Goal: Information Seeking & Learning: Understand process/instructions

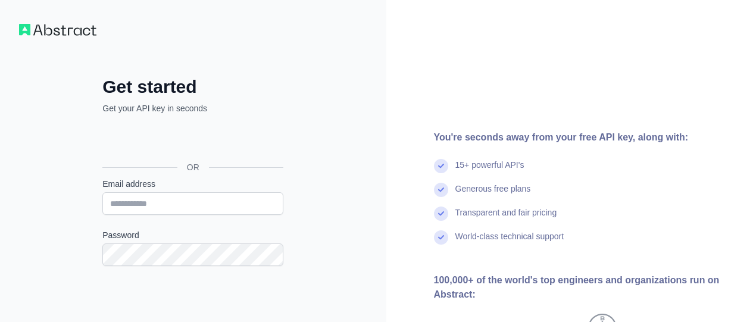
click at [177, 197] on input "Email address" at bounding box center [192, 203] width 181 height 23
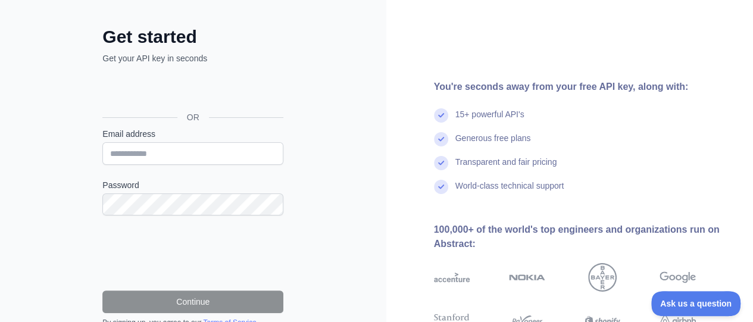
scroll to position [119, 0]
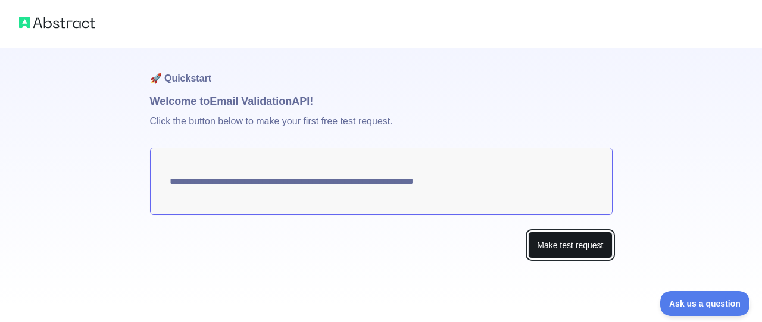
click at [558, 249] on button "Make test request" at bounding box center [570, 244] width 84 height 27
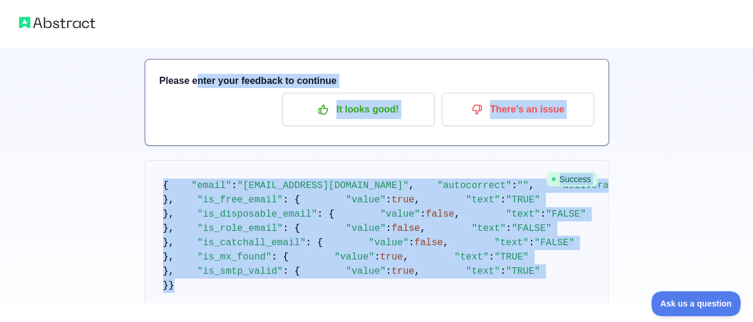
scroll to position [51, 0]
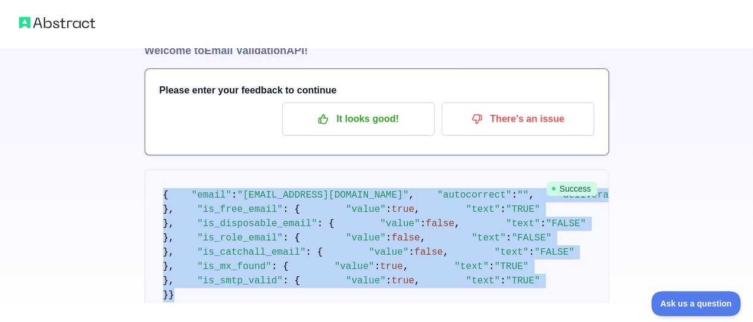
drag, startPoint x: 231, startPoint y: 245, endPoint x: 153, endPoint y: 201, distance: 90.0
click at [153, 201] on pre "{ "email" : "redpood92@gmail.com" , "autocorrect" : "" , "deliverability" : "DE…" at bounding box center [377, 245] width 464 height 151
click at [347, 315] on div at bounding box center [376, 312] width 753 height 19
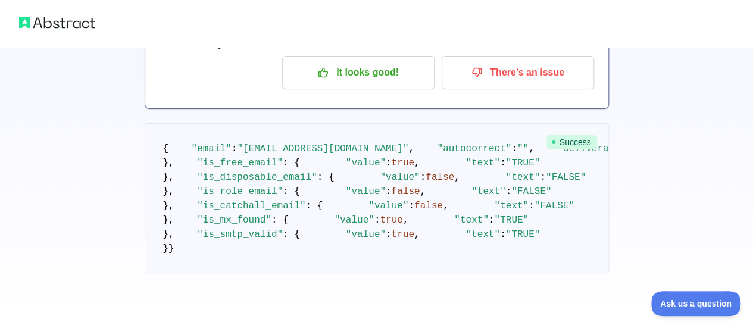
scroll to position [229, 0]
click at [311, 213] on pre "{ "email" : "redpood92@gmail.com" , "autocorrect" : "" , "deliverability" : "DE…" at bounding box center [377, 198] width 464 height 151
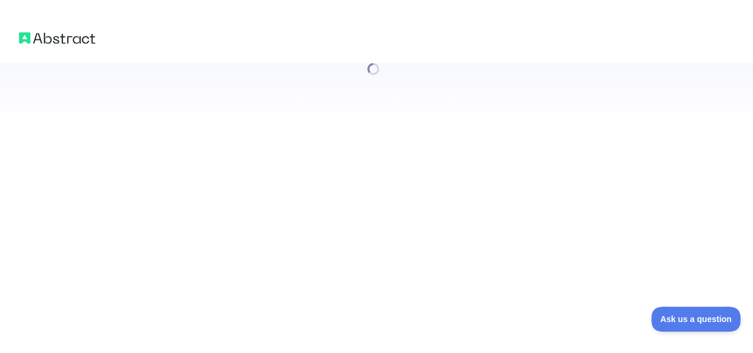
scroll to position [0, 0]
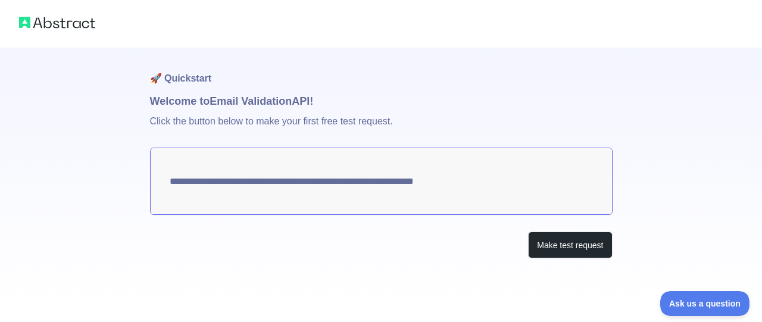
click at [81, 20] on img at bounding box center [57, 22] width 76 height 17
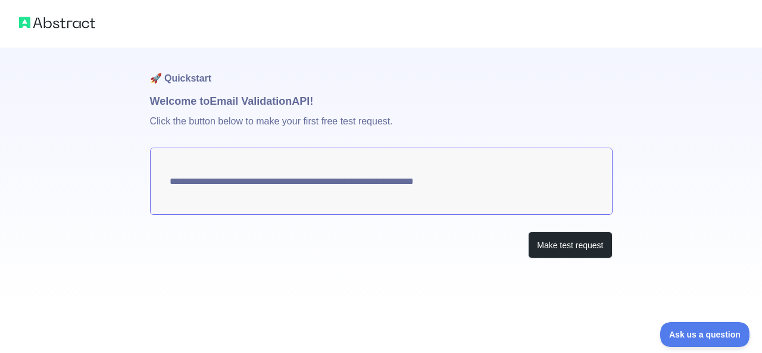
click at [484, 182] on textarea "**********" at bounding box center [381, 181] width 462 height 67
click at [349, 178] on textarea "**********" at bounding box center [381, 181] width 462 height 67
drag, startPoint x: 311, startPoint y: 173, endPoint x: 266, endPoint y: 182, distance: 45.6
click at [266, 182] on textarea "**********" at bounding box center [381, 181] width 462 height 67
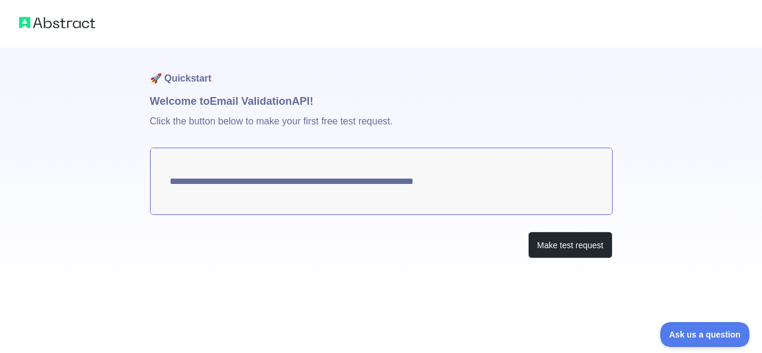
click at [584, 228] on div "**********" at bounding box center [381, 177] width 462 height 258
click at [577, 245] on button "Make test request" at bounding box center [570, 244] width 84 height 27
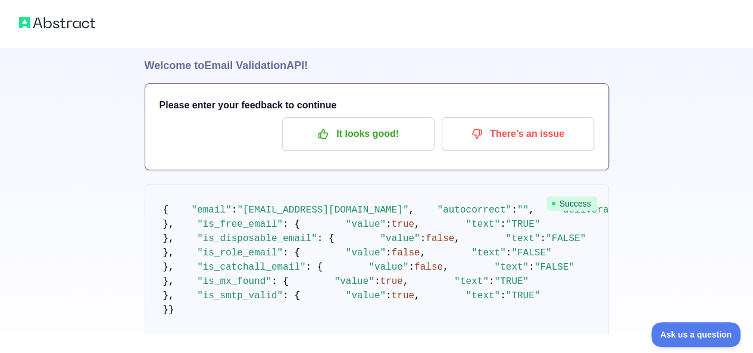
scroll to position [20, 0]
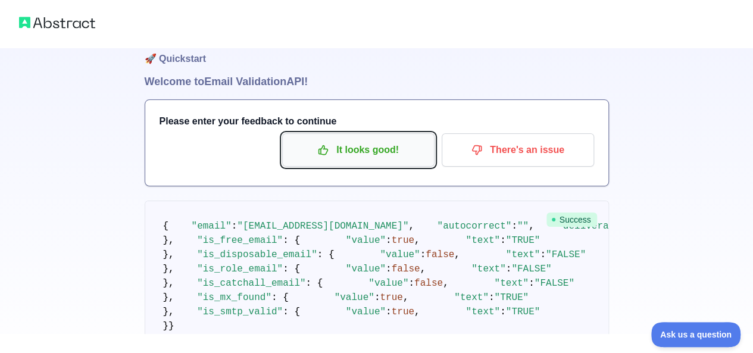
click at [378, 146] on p "It looks good!" at bounding box center [358, 150] width 134 height 20
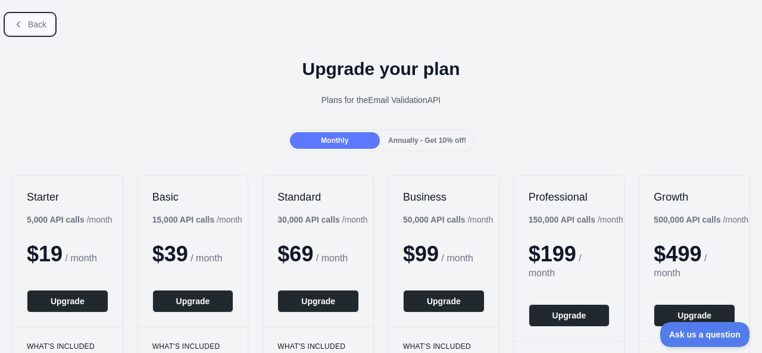
click at [35, 16] on button "Back" at bounding box center [30, 24] width 48 height 20
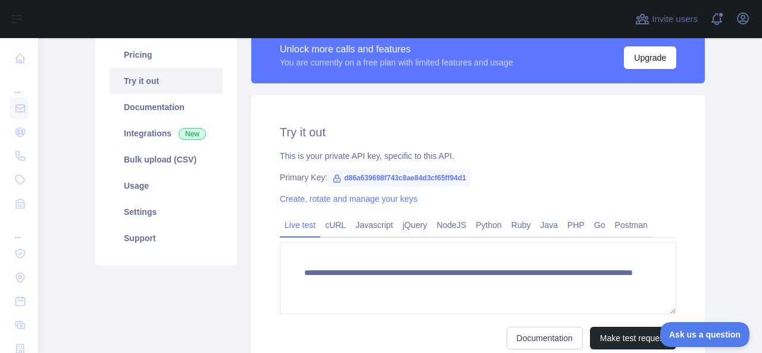
scroll to position [119, 0]
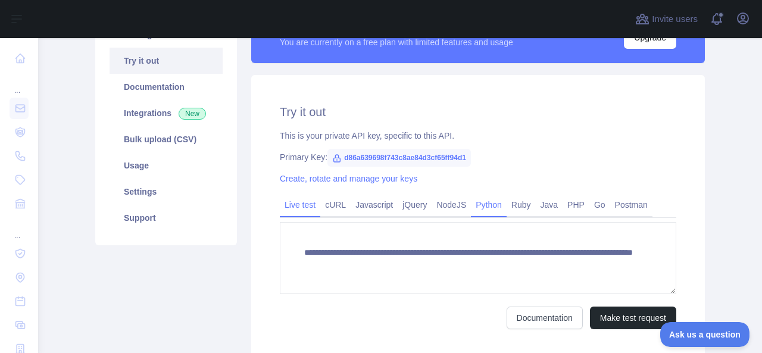
click at [473, 202] on link "Python" at bounding box center [489, 204] width 36 height 19
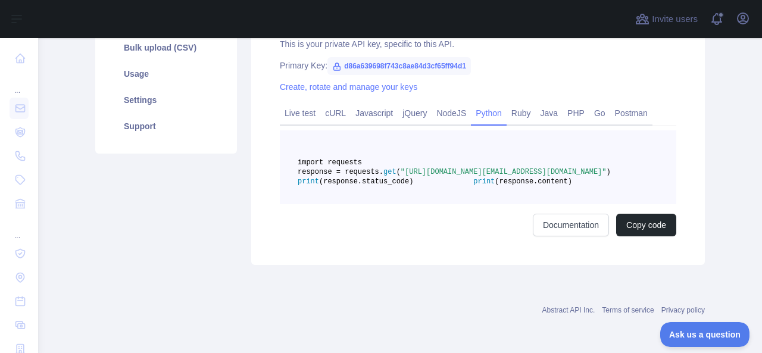
scroll to position [238, 0]
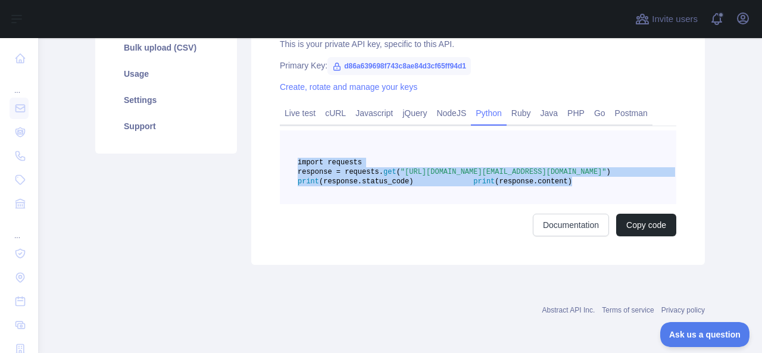
drag, startPoint x: 464, startPoint y: 180, endPoint x: 289, endPoint y: 138, distance: 180.0
click at [289, 138] on pre "import requests response = requests. get ( "https://emailvalidation.abstractapi…" at bounding box center [478, 167] width 396 height 74
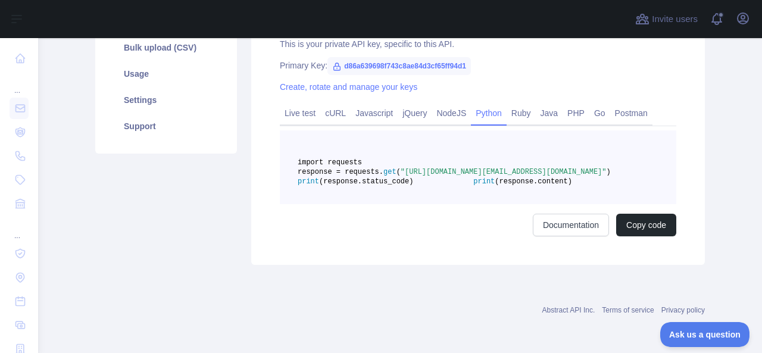
click at [489, 214] on div "import requests response = requests. get ( "https://emailvalidation.abstractapi…" at bounding box center [478, 183] width 396 height 106
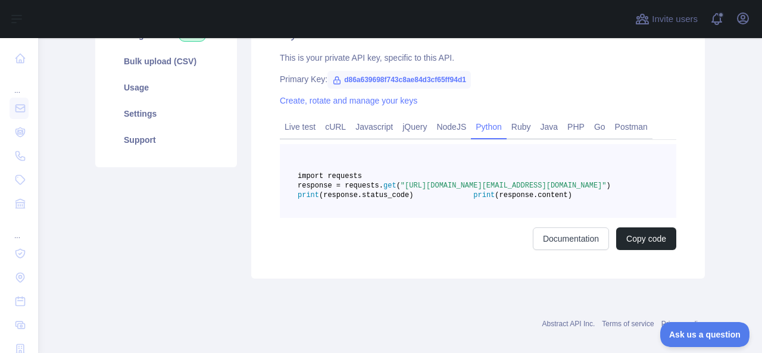
scroll to position [179, 0]
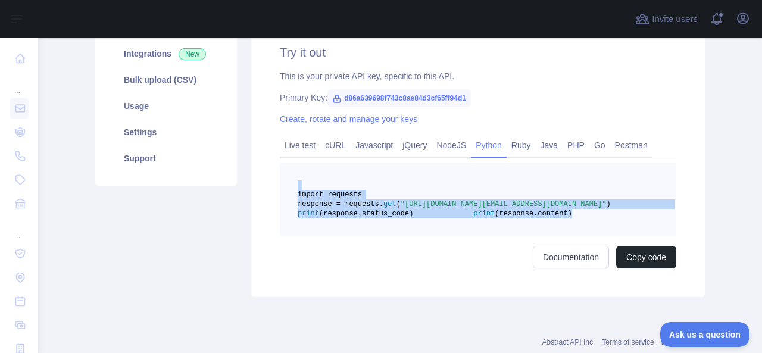
drag, startPoint x: 447, startPoint y: 241, endPoint x: 290, endPoint y: 187, distance: 166.2
click at [290, 187] on pre "import requests response = requests. get ( "https://emailvalidation.abstractapi…" at bounding box center [478, 199] width 396 height 74
click at [466, 236] on pre "import requests response = requests. get ( "https://emailvalidation.abstractapi…" at bounding box center [478, 199] width 396 height 74
drag, startPoint x: 460, startPoint y: 242, endPoint x: 347, endPoint y: 191, distance: 123.5
click at [347, 191] on pre "import requests response = requests. get ( "https://emailvalidation.abstractapi…" at bounding box center [478, 199] width 396 height 74
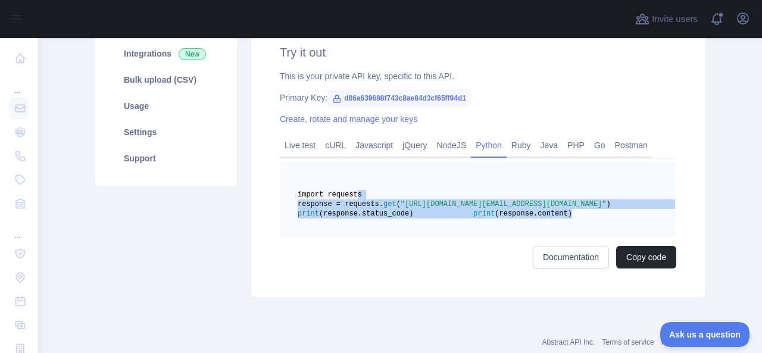
click at [413, 218] on span "(response.status_code)" at bounding box center [366, 213] width 94 height 8
drag, startPoint x: 450, startPoint y: 247, endPoint x: 256, endPoint y: 191, distance: 201.9
click at [256, 191] on div "Try it out This is your private API key, specific to this API. Primary Key: d86…" at bounding box center [477, 155] width 453 height 281
click at [477, 235] on pre "import requests response = requests. get ( "https://emailvalidation.abstractapi…" at bounding box center [478, 199] width 396 height 74
drag, startPoint x: 465, startPoint y: 243, endPoint x: 277, endPoint y: 197, distance: 194.2
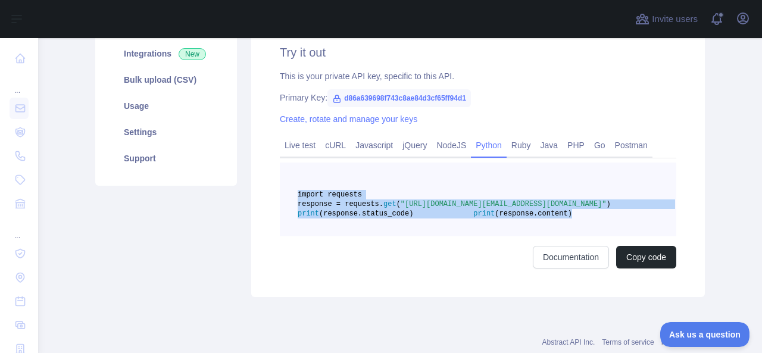
click at [280, 197] on pre "import requests response = requests. get ( "https://emailvalidation.abstractapi…" at bounding box center [478, 199] width 396 height 74
copy code "import requests response = requests. get ( "https://emailvalidation.abstractapi…"
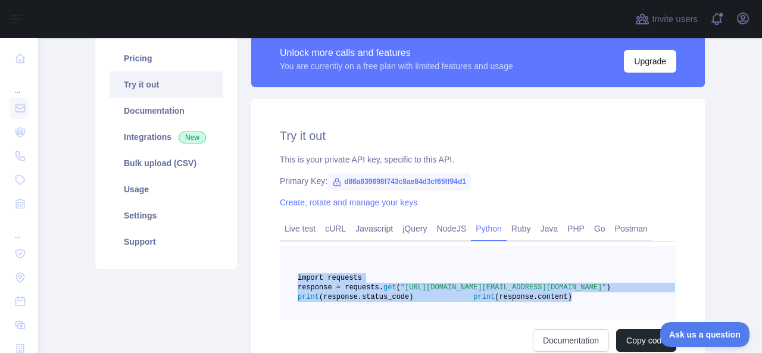
scroll to position [0, 0]
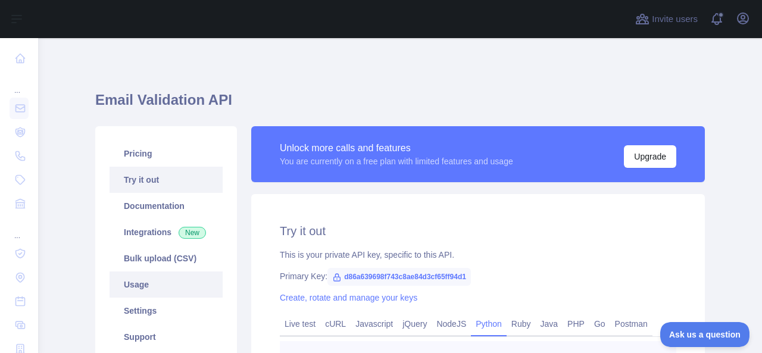
click at [140, 284] on link "Usage" at bounding box center [165, 284] width 113 height 26
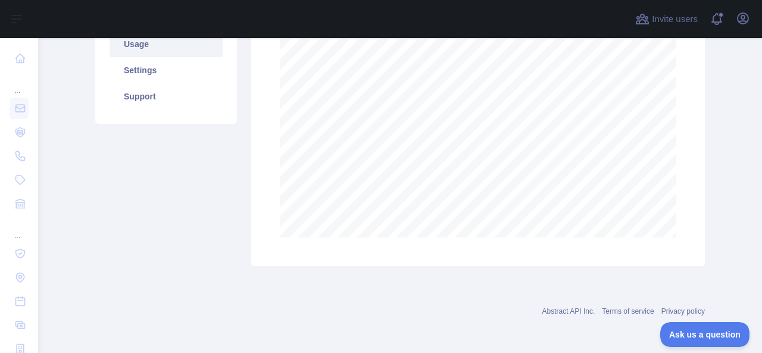
scroll to position [241, 0]
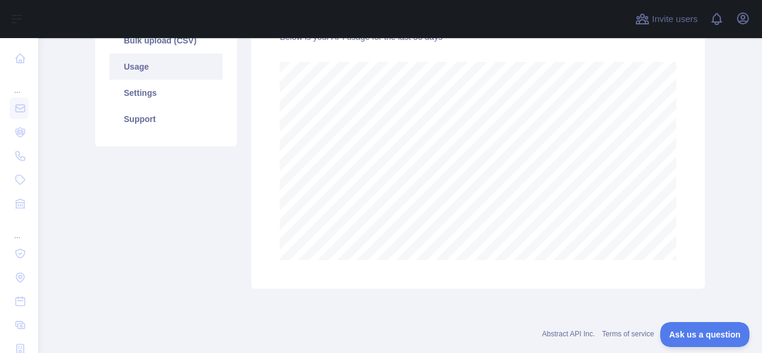
scroll to position [238, 0]
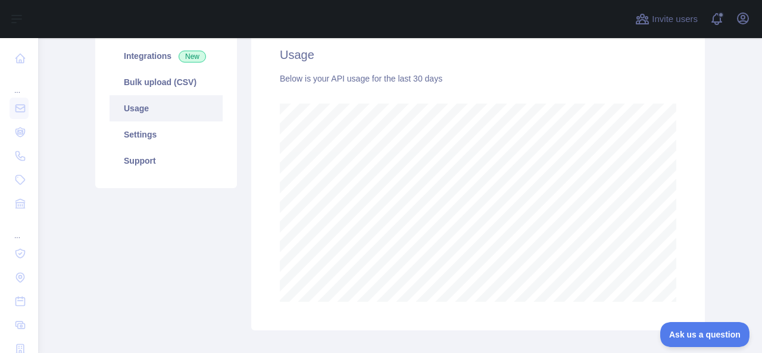
scroll to position [179, 0]
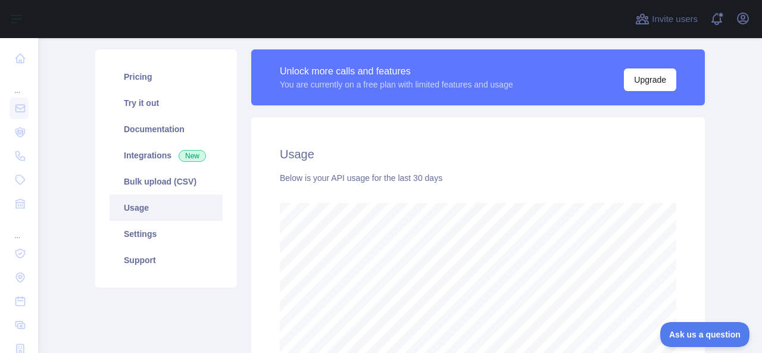
scroll to position [119, 0]
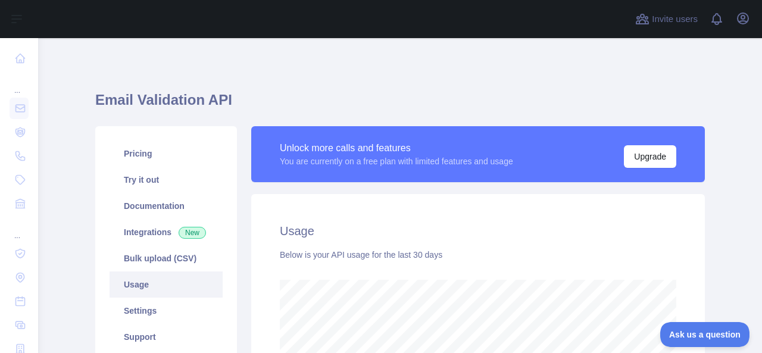
scroll to position [119, 0]
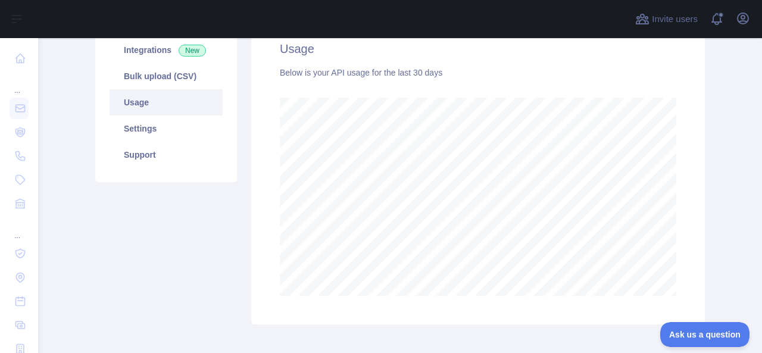
scroll to position [238, 0]
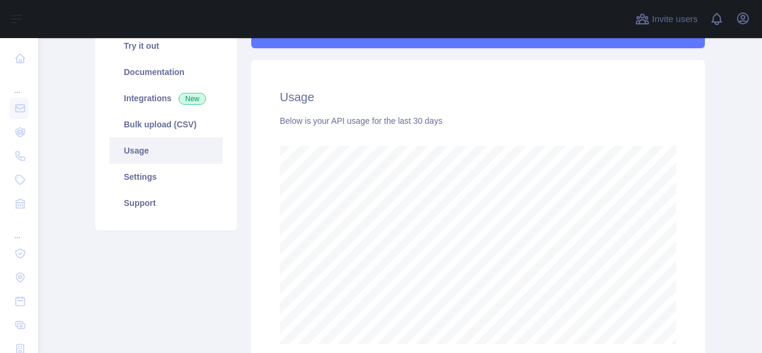
scroll to position [122, 0]
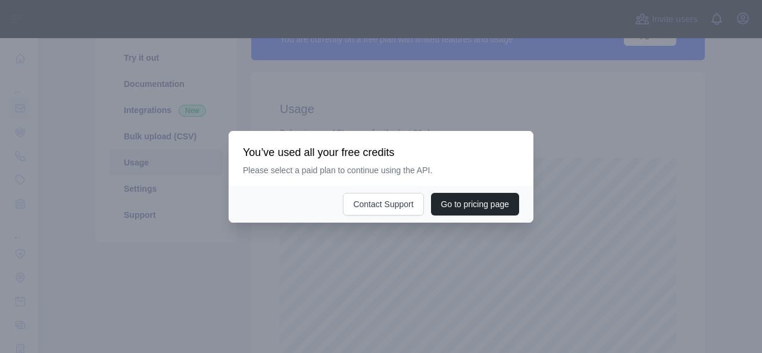
click at [596, 173] on div at bounding box center [381, 176] width 762 height 353
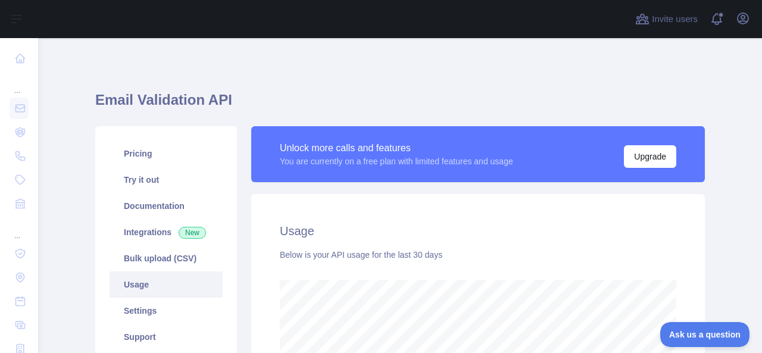
scroll to position [0, 0]
click at [743, 12] on icon "button" at bounding box center [742, 18] width 14 height 14
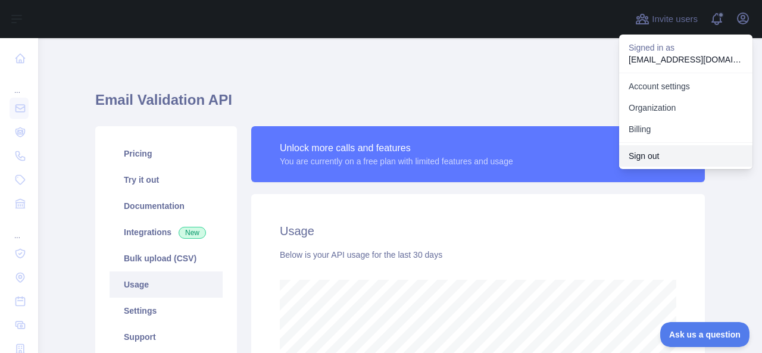
click at [633, 152] on button "Sign out" at bounding box center [685, 155] width 133 height 21
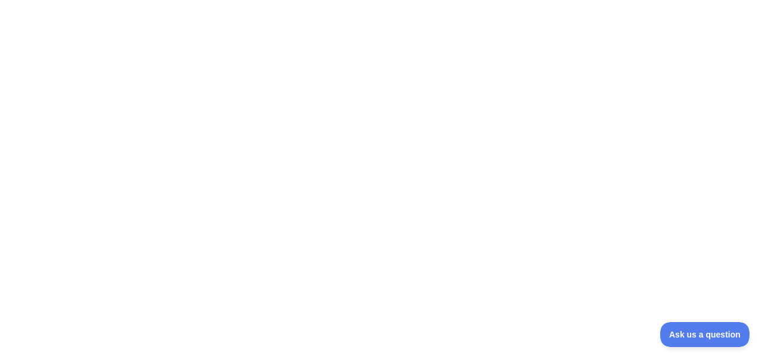
click at [428, 47] on div at bounding box center [381, 176] width 762 height 353
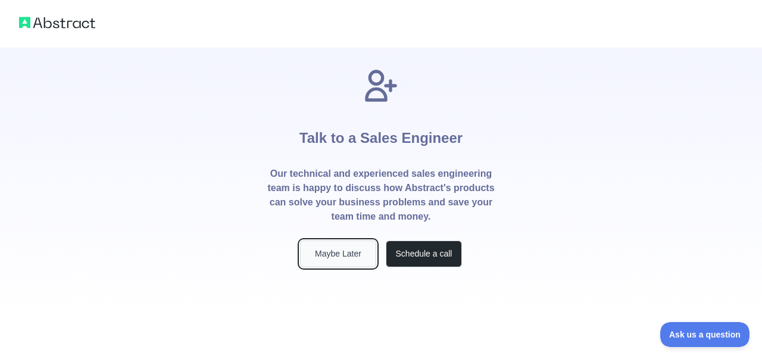
click at [362, 242] on button "Maybe Later" at bounding box center [338, 253] width 76 height 27
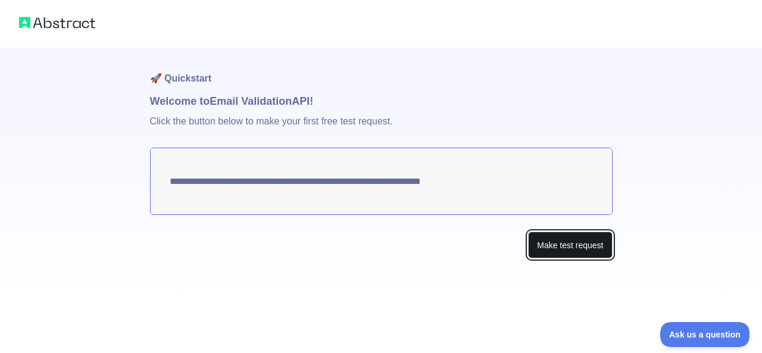
click at [556, 246] on button "Make test request" at bounding box center [570, 244] width 84 height 27
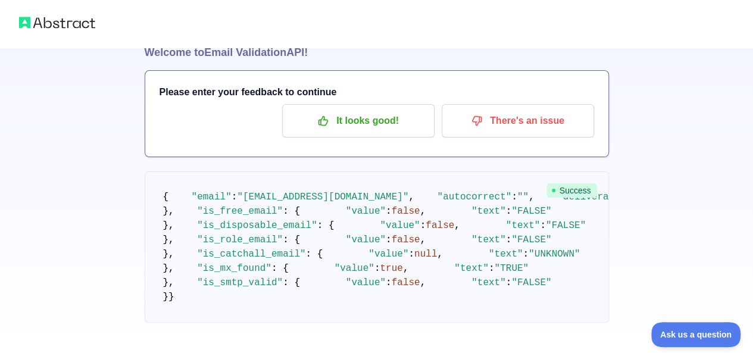
scroll to position [60, 0]
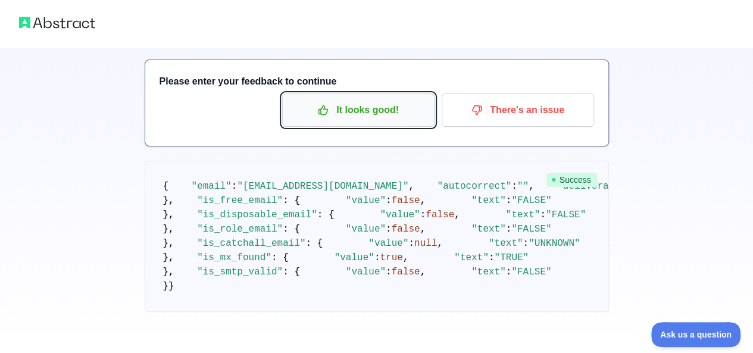
click at [356, 98] on button "It looks good!" at bounding box center [358, 109] width 152 height 33
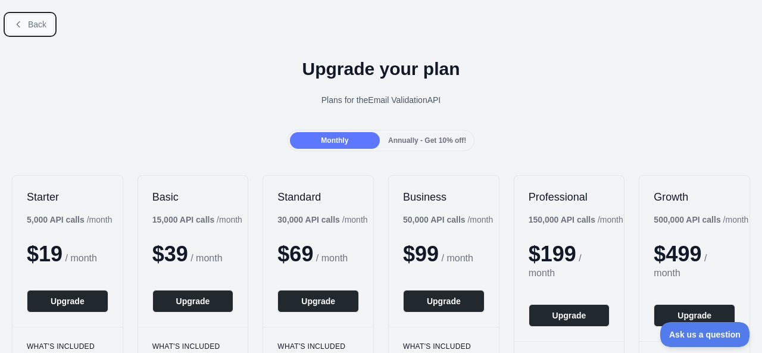
click at [20, 23] on icon at bounding box center [19, 25] width 10 height 10
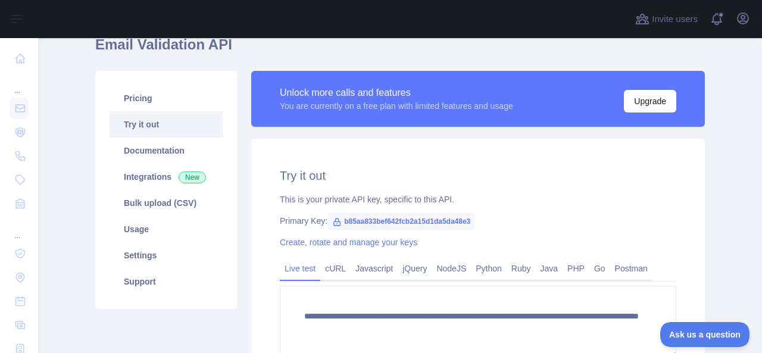
scroll to position [119, 0]
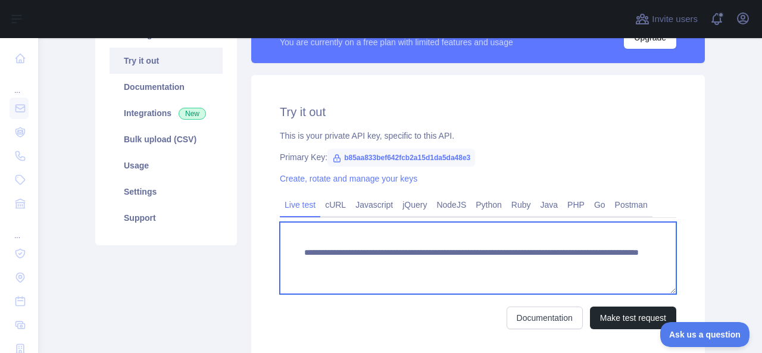
drag, startPoint x: 330, startPoint y: 266, endPoint x: 471, endPoint y: 265, distance: 141.6
click at [471, 265] on textarea "**********" at bounding box center [478, 258] width 396 height 72
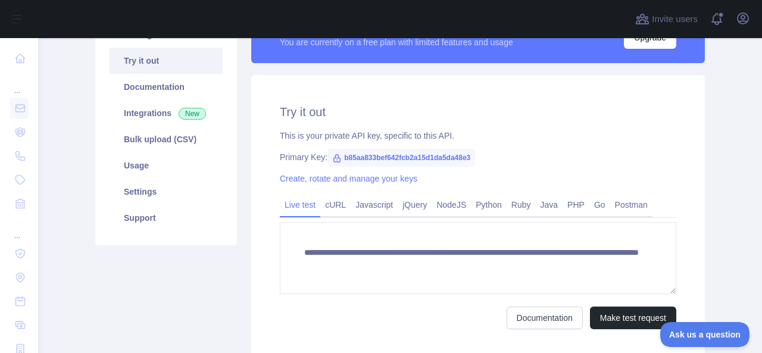
click at [420, 350] on div "**********" at bounding box center [477, 216] width 453 height 283
